Goal: Information Seeking & Learning: Learn about a topic

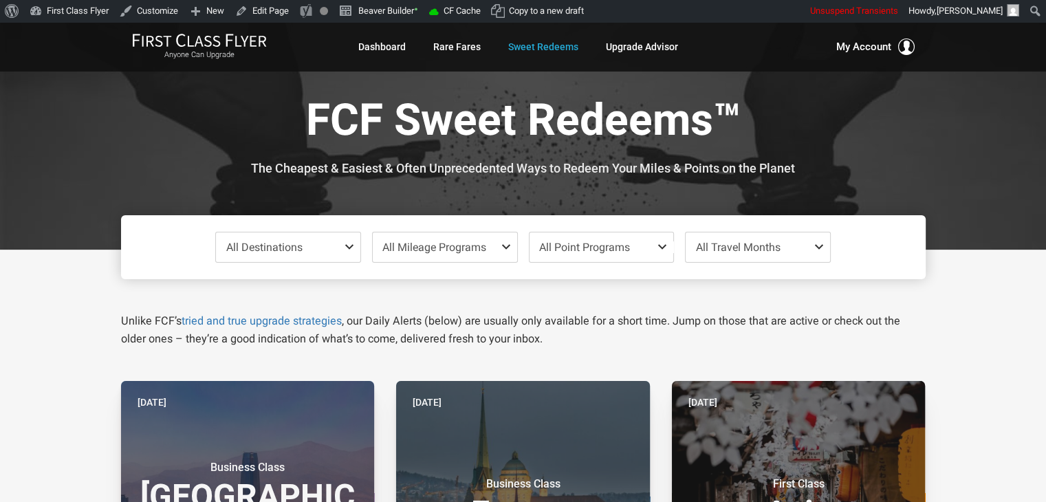
drag, startPoint x: 975, startPoint y: 171, endPoint x: 979, endPoint y: 107, distance: 64.1
click at [979, 107] on div at bounding box center [523, 136] width 1046 height 228
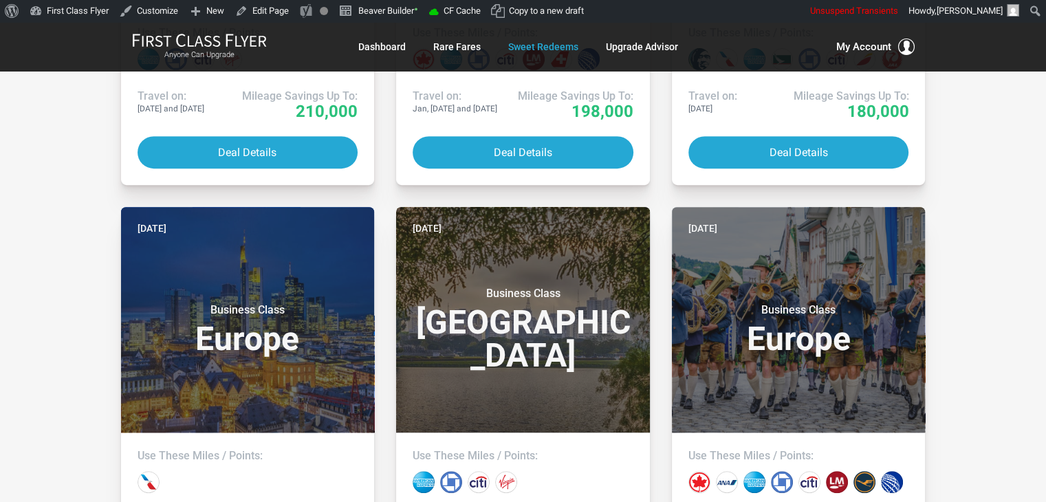
scroll to position [878, 0]
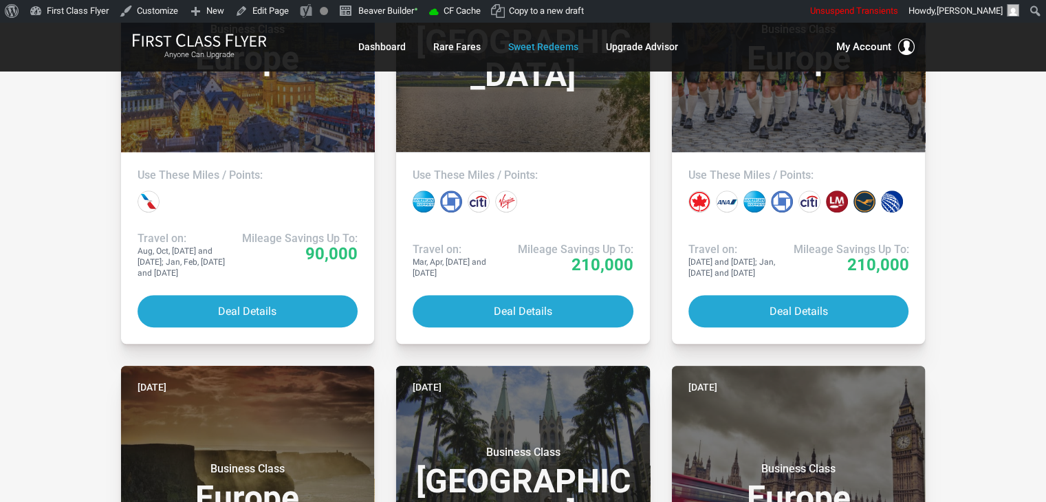
click at [64, 92] on div "All Destinations Uncheck All Africa only Asia only Caribbean only Europe only H…" at bounding box center [523, 310] width 1046 height 1876
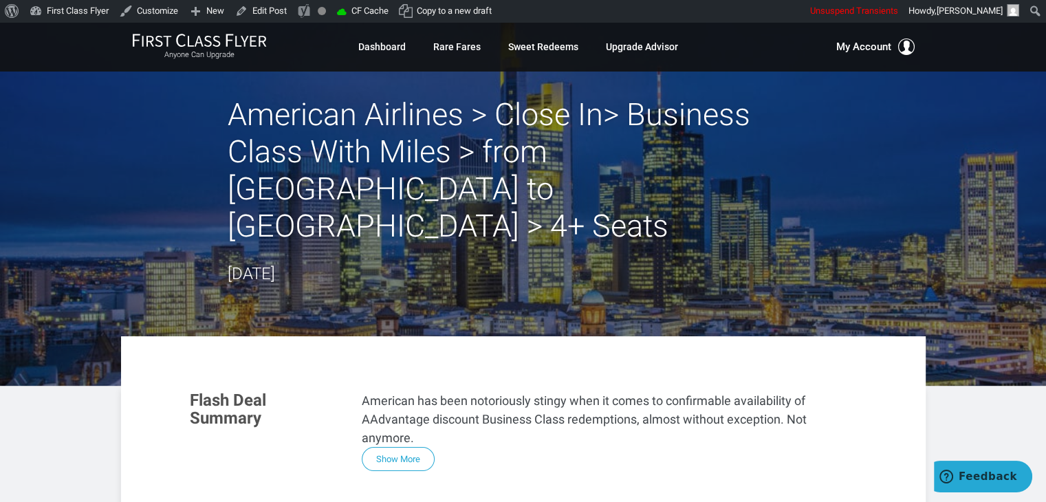
click at [922, 129] on div "American Airlines > Close In> Business Class With Miles > from [GEOGRAPHIC_DATA…" at bounding box center [523, 191] width 805 height 191
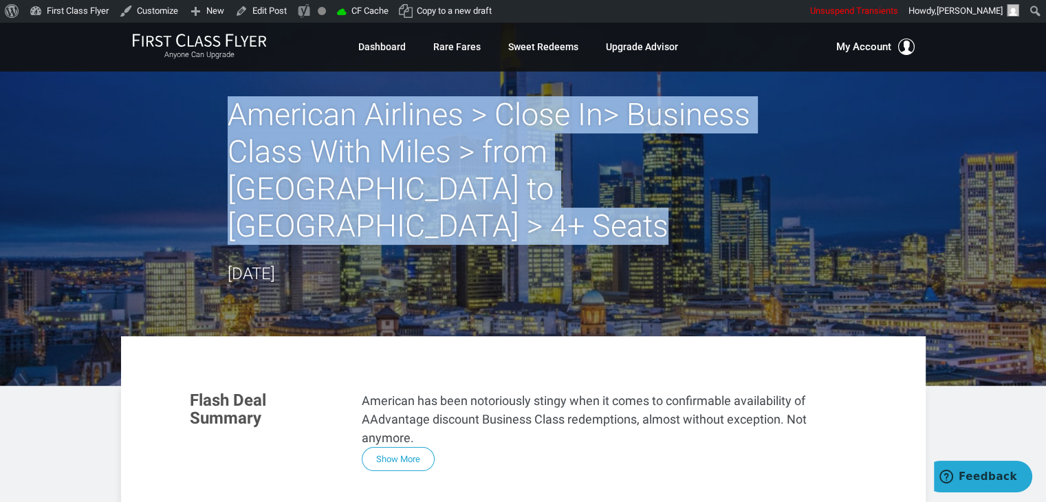
click at [922, 129] on div "American Airlines > Close In> Business Class With Miles > from [GEOGRAPHIC_DATA…" at bounding box center [523, 191] width 805 height 191
